Goal: Use online tool/utility: Utilize a website feature to perform a specific function

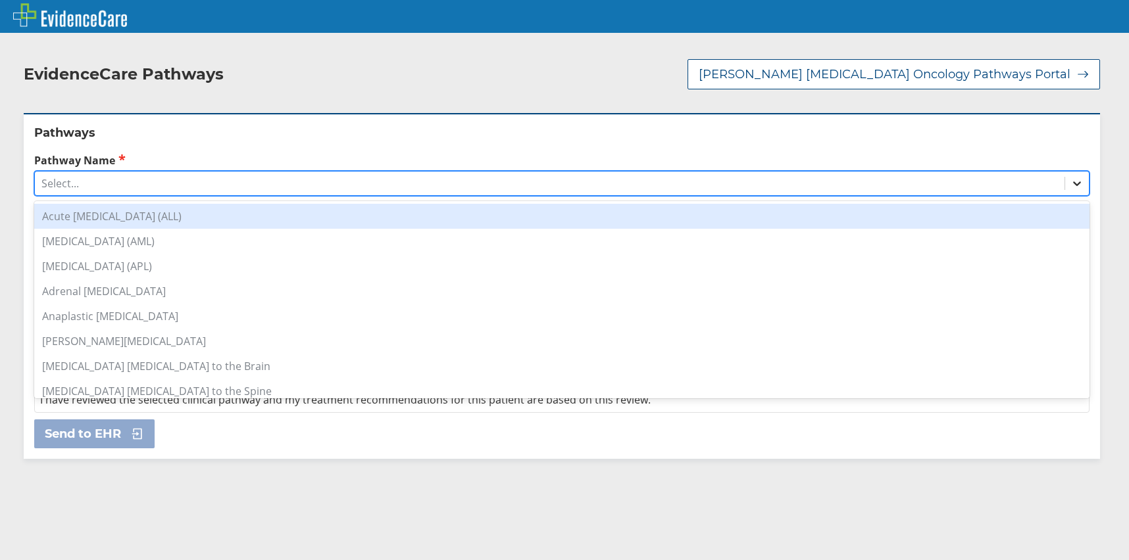
click at [1070, 185] on icon at bounding box center [1076, 183] width 13 height 13
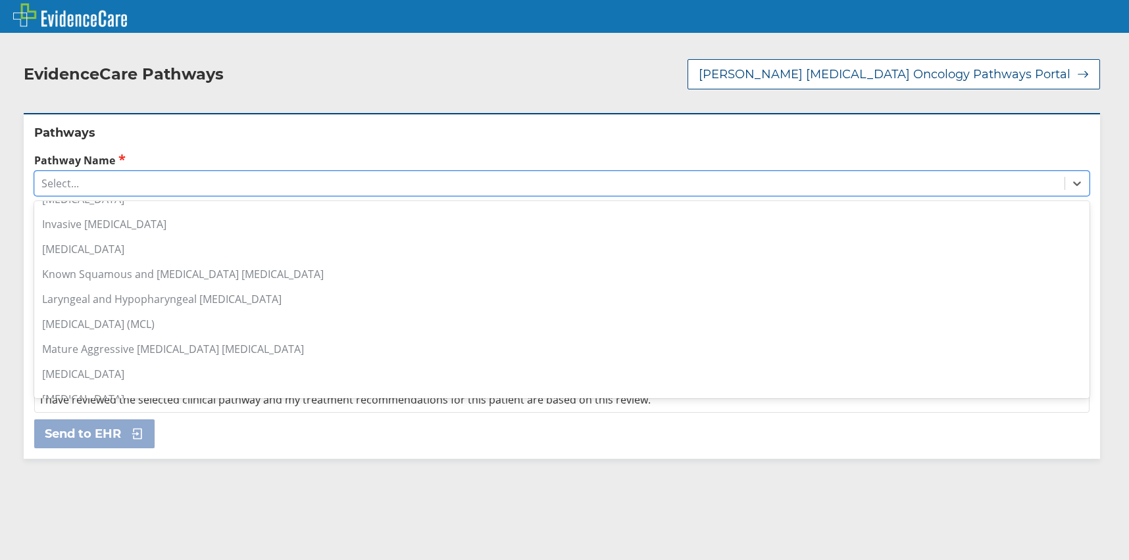
scroll to position [921, 0]
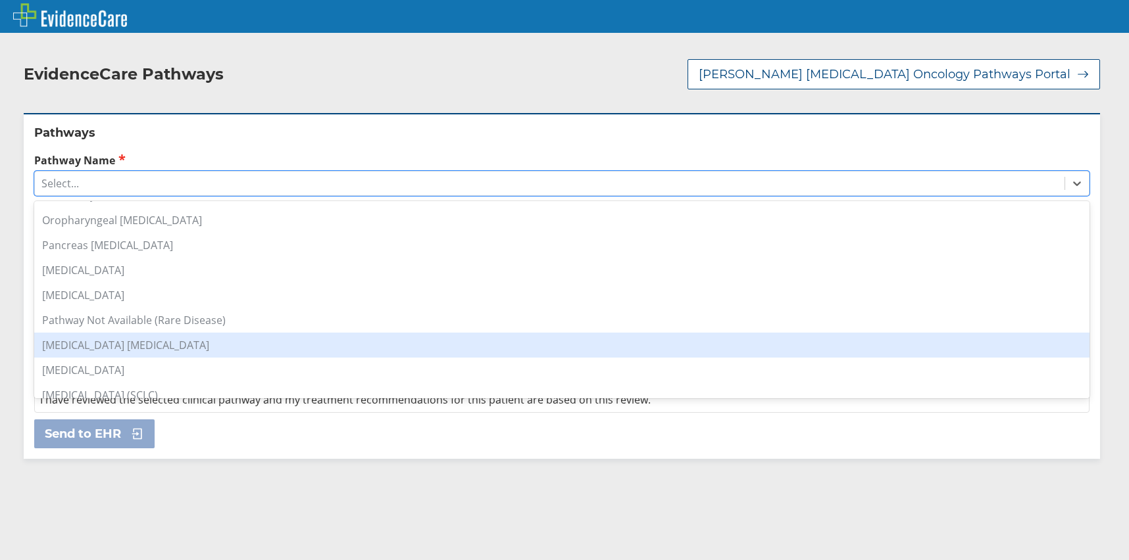
click at [147, 343] on div "[MEDICAL_DATA] [MEDICAL_DATA]" at bounding box center [561, 345] width 1055 height 25
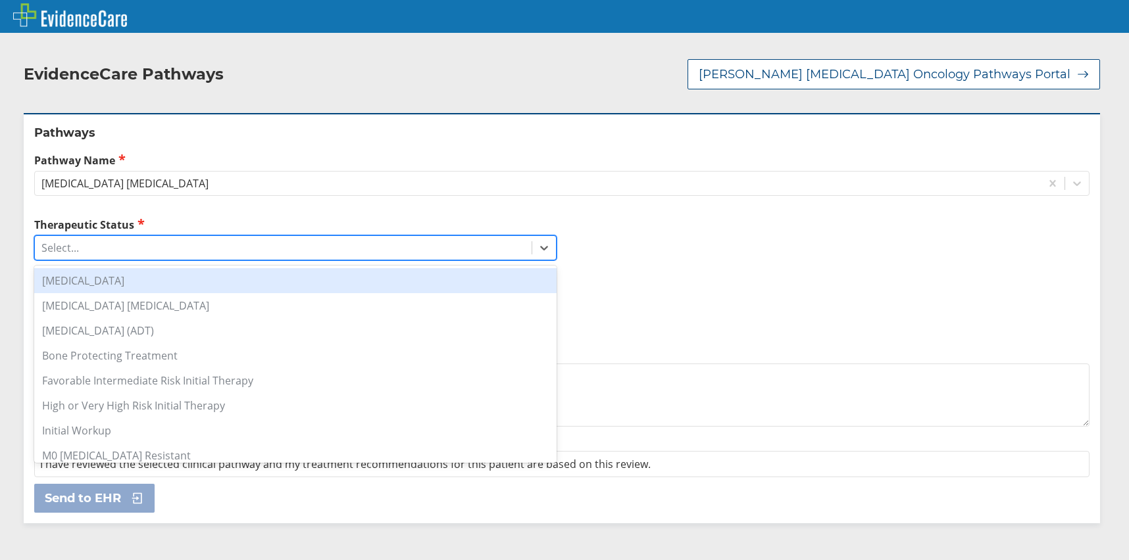
drag, startPoint x: 543, startPoint y: 248, endPoint x: 510, endPoint y: 253, distance: 33.2
click at [541, 249] on icon at bounding box center [543, 247] width 13 height 13
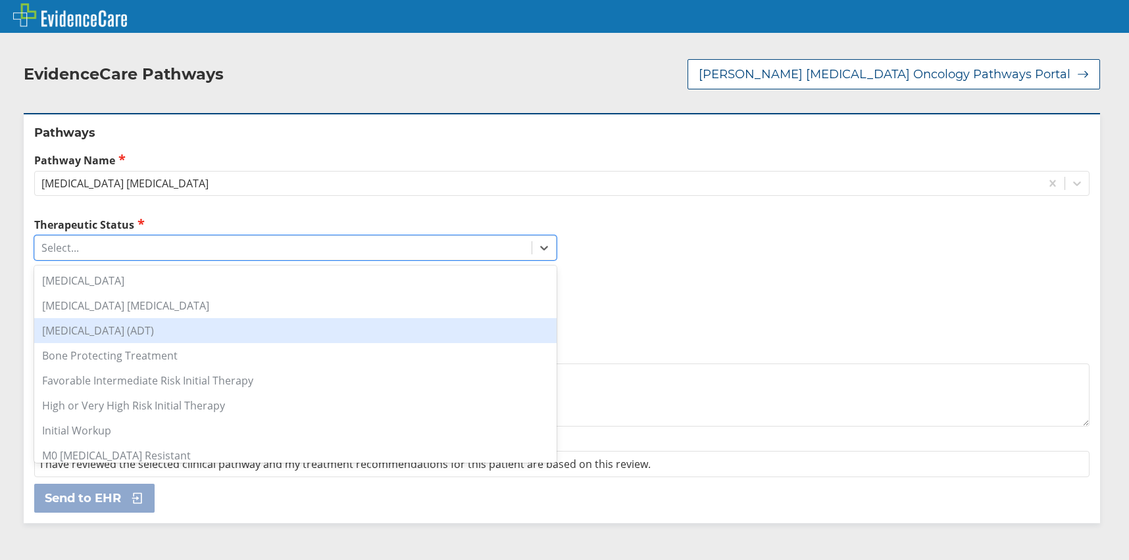
click at [116, 334] on div "[MEDICAL_DATA] (ADT)" at bounding box center [295, 330] width 522 height 25
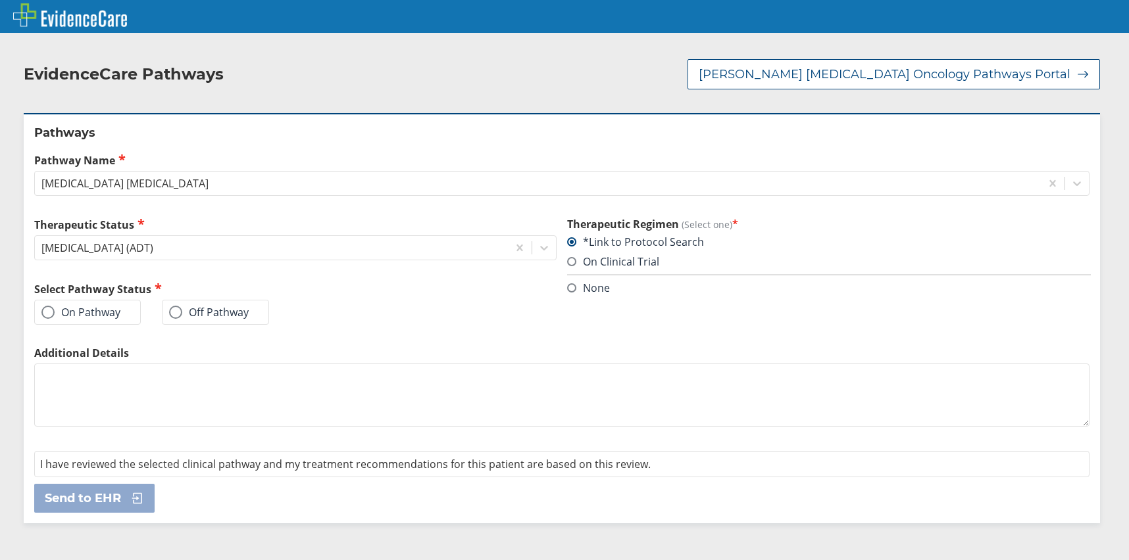
click at [83, 313] on label "On Pathway" at bounding box center [80, 312] width 79 height 13
click at [0, 0] on input "On Pathway" at bounding box center [0, 0] width 0 height 0
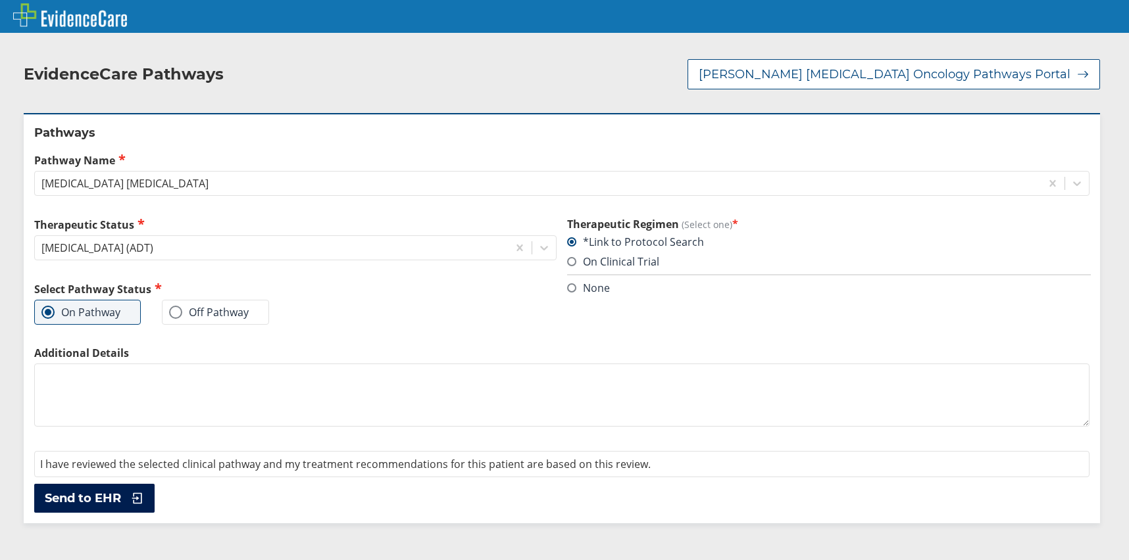
click at [112, 499] on span "Send to EHR" at bounding box center [83, 499] width 76 height 16
